Goal: Go to known website: Access a specific website the user already knows

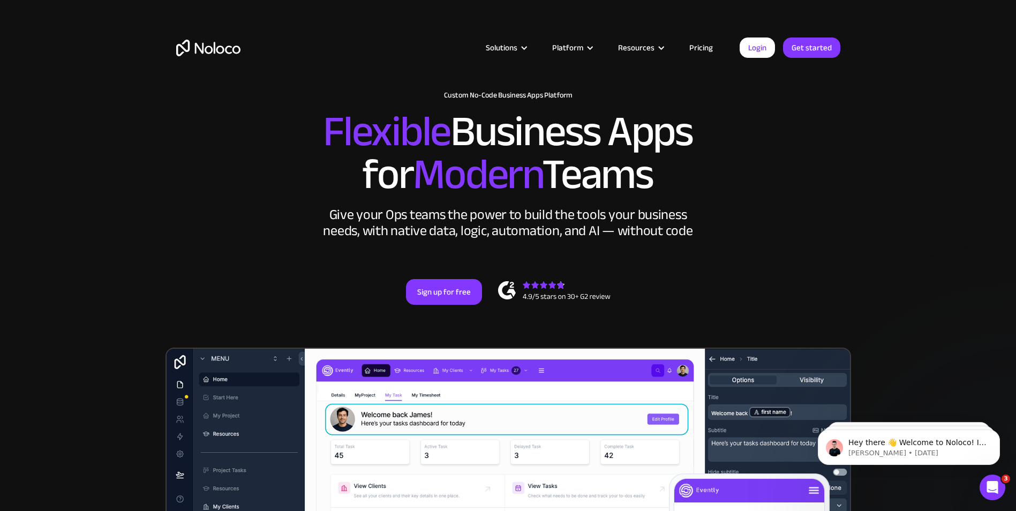
drag, startPoint x: 701, startPoint y: 86, endPoint x: 748, endPoint y: 71, distance: 49.0
click at [702, 86] on div "Solutions Use Cases Business Types Project Management Keep track of customers, …" at bounding box center [509, 58] width 686 height 63
click at [761, 53] on link "Login" at bounding box center [757, 48] width 35 height 20
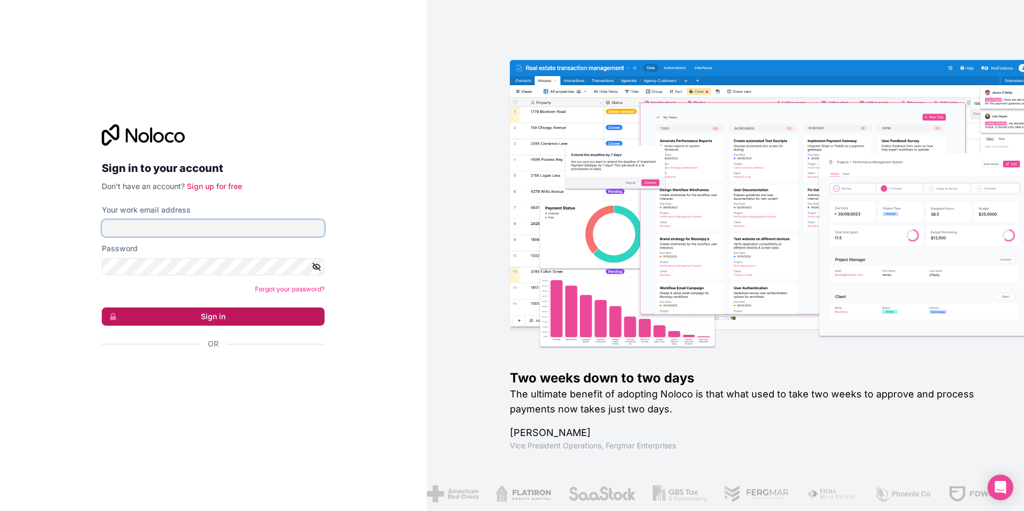
type input "Dieu.beni.fio@groupea2r.fr"
click at [241, 323] on button "Sign in" at bounding box center [213, 317] width 223 height 18
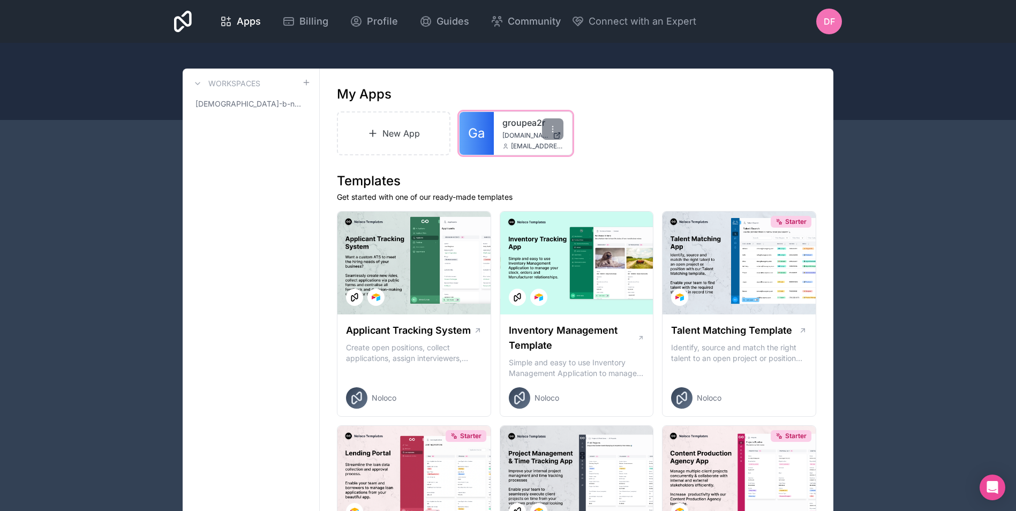
click at [511, 126] on link "groupea2r" at bounding box center [533, 122] width 61 height 13
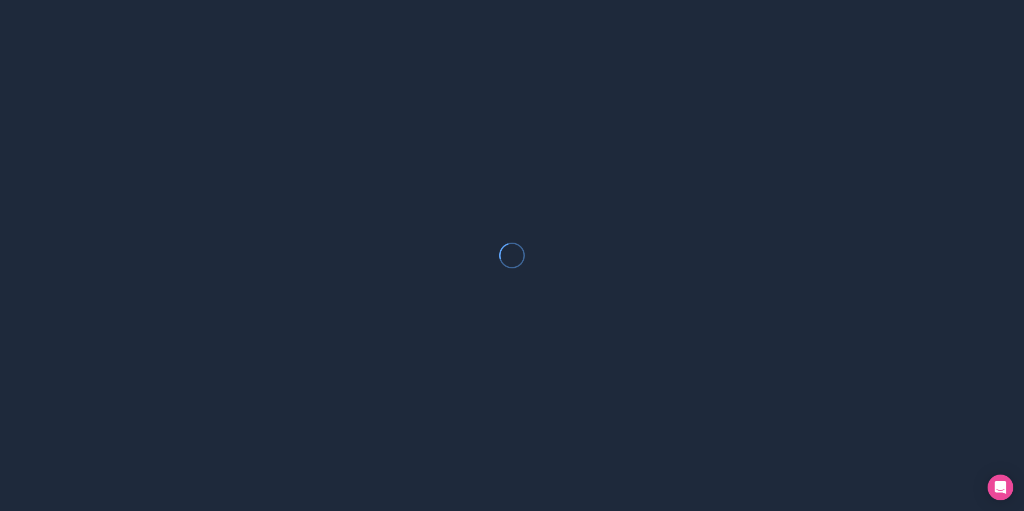
click at [511, 126] on div at bounding box center [512, 255] width 1024 height 511
